Goal: Task Accomplishment & Management: Use online tool/utility

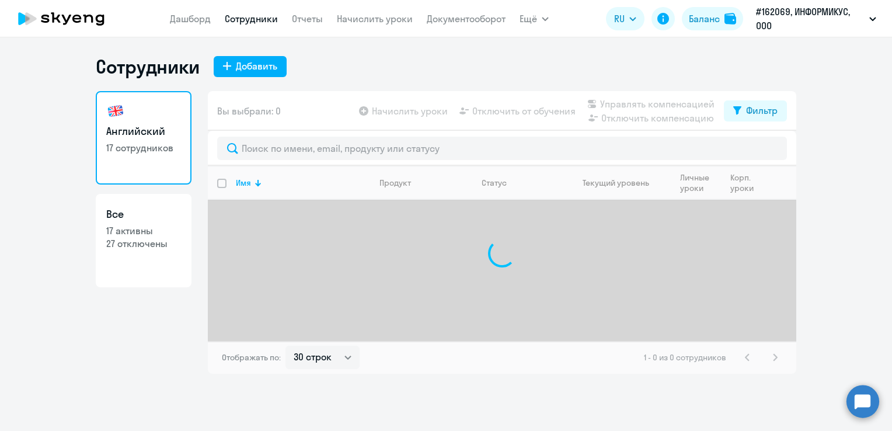
select select "30"
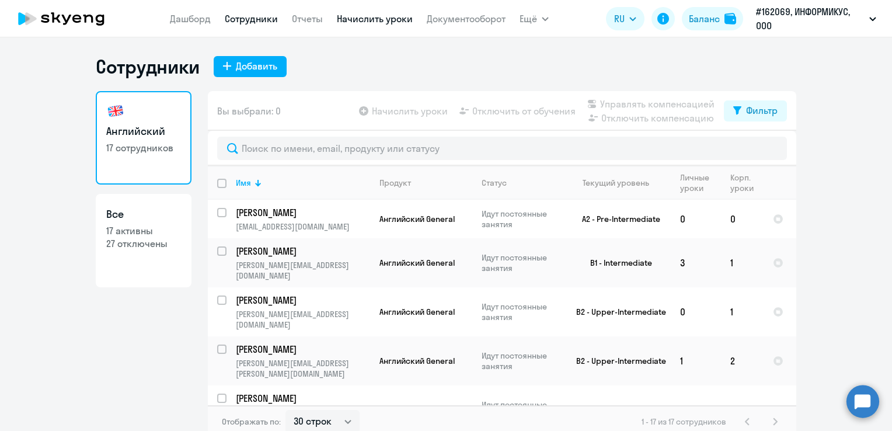
click at [399, 13] on link "Начислить уроки" at bounding box center [375, 19] width 76 height 12
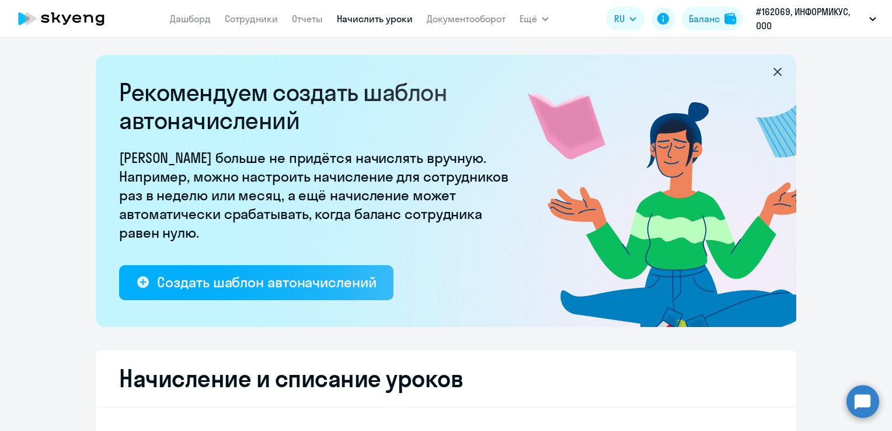
select select "10"
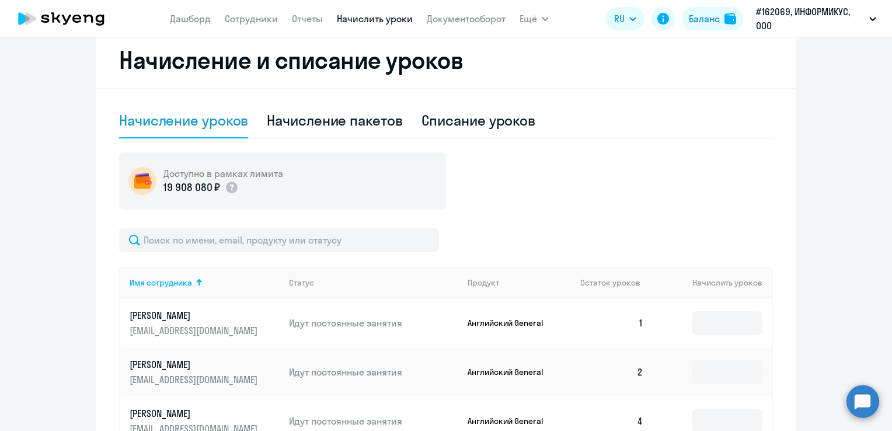
scroll to position [409, 0]
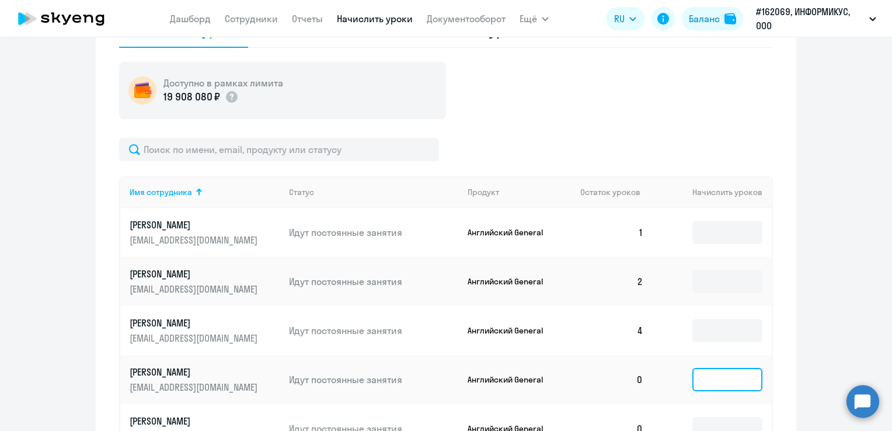
click at [712, 376] on input at bounding box center [727, 379] width 70 height 23
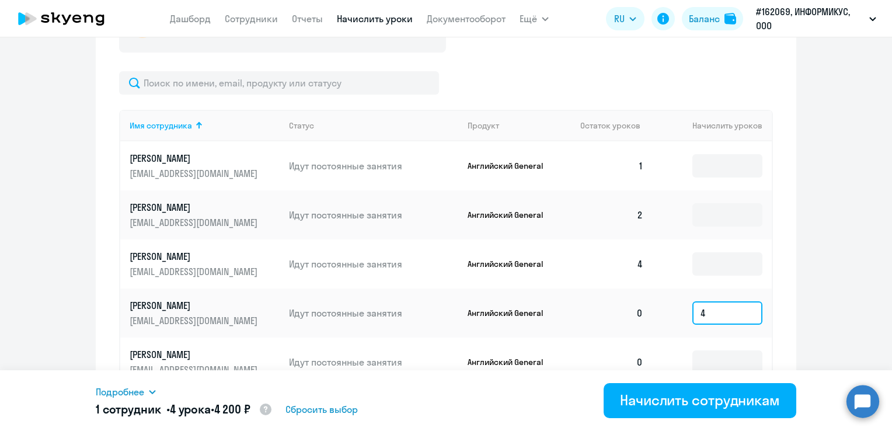
scroll to position [525, 0]
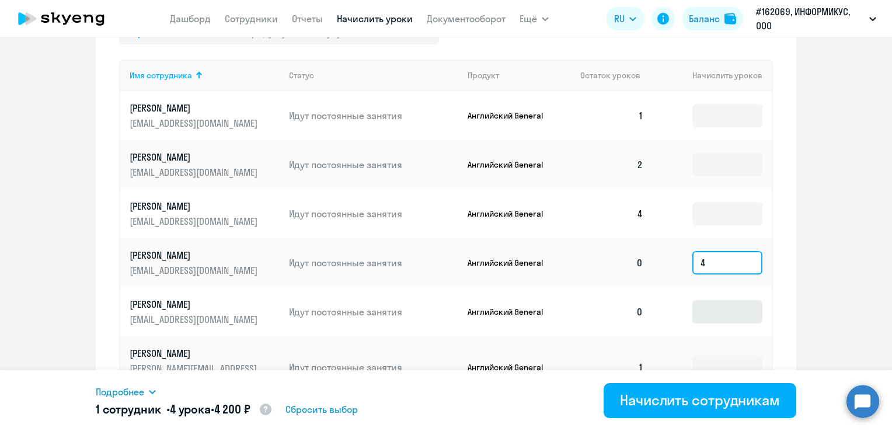
type input "4"
click at [708, 314] on input at bounding box center [727, 311] width 70 height 23
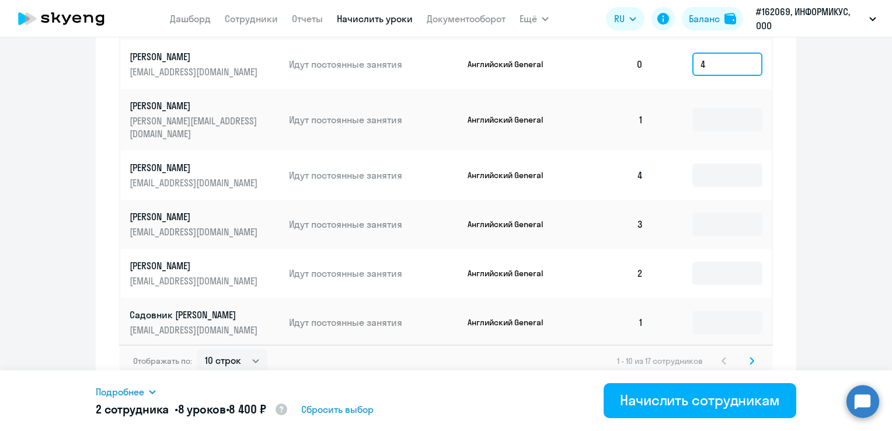
scroll to position [773, 0]
type input "4"
click at [745, 353] on svg-icon at bounding box center [752, 360] width 14 height 14
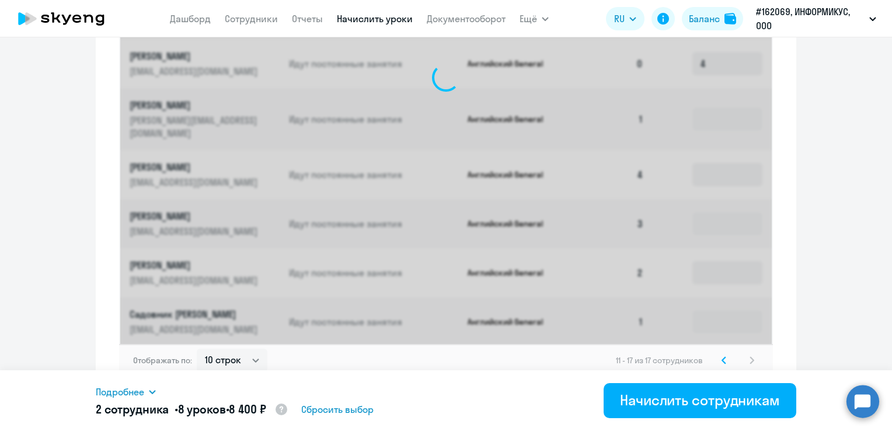
scroll to position [626, 0]
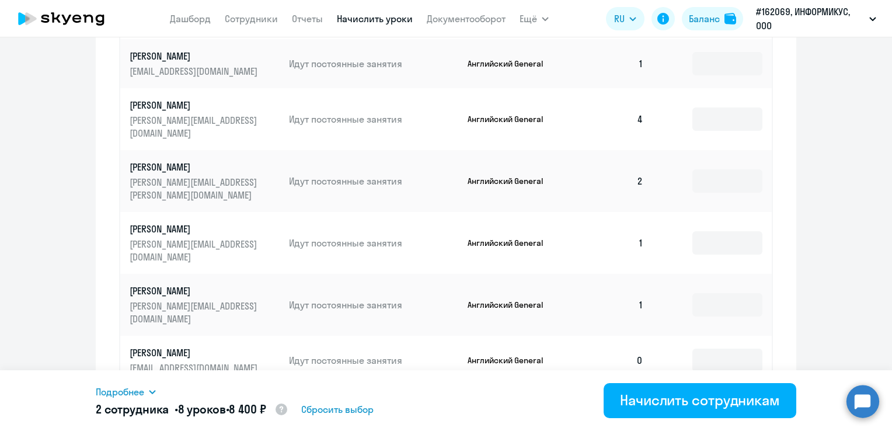
click at [686, 336] on td at bounding box center [711, 360] width 119 height 49
click at [697, 348] on input at bounding box center [727, 359] width 70 height 23
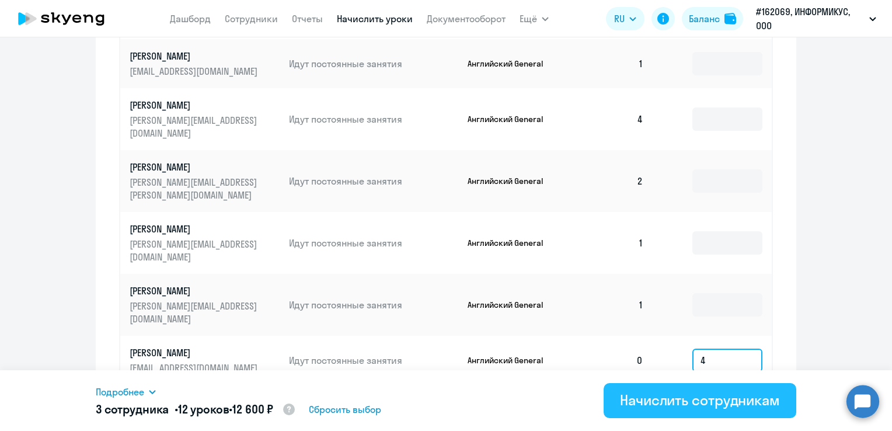
type input "4"
click at [699, 407] on div "Начислить сотрудникам" at bounding box center [700, 399] width 160 height 19
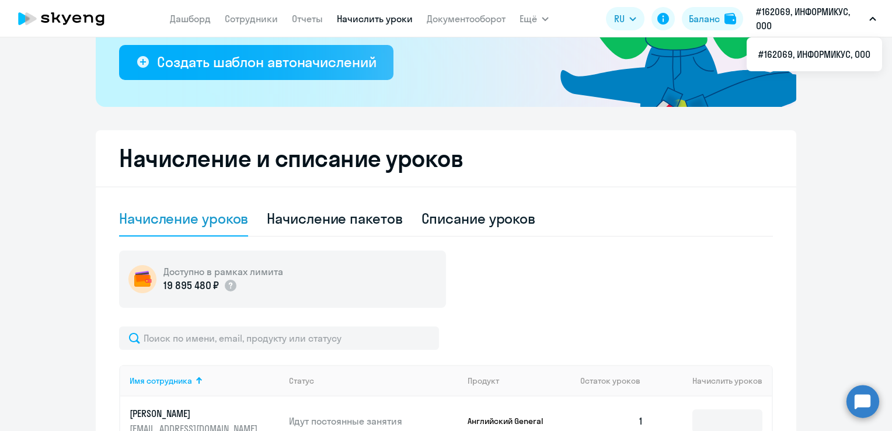
scroll to position [0, 0]
